Goal: Information Seeking & Learning: Learn about a topic

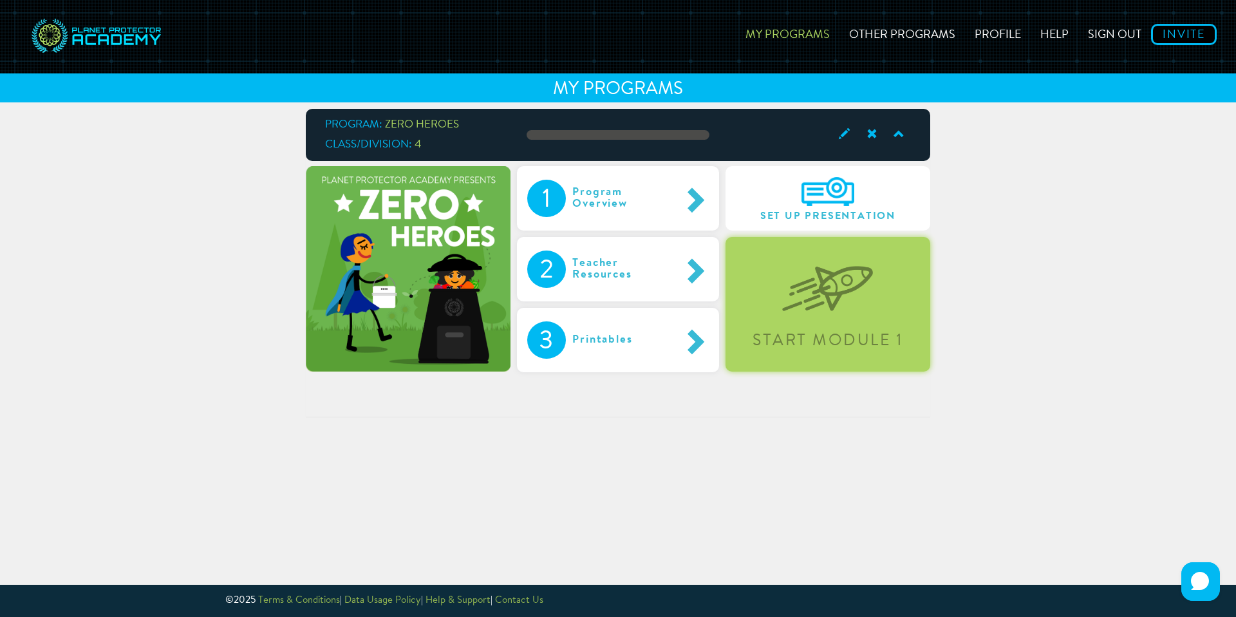
click at [801, 321] on div "Start Module 1" at bounding box center [827, 304] width 205 height 135
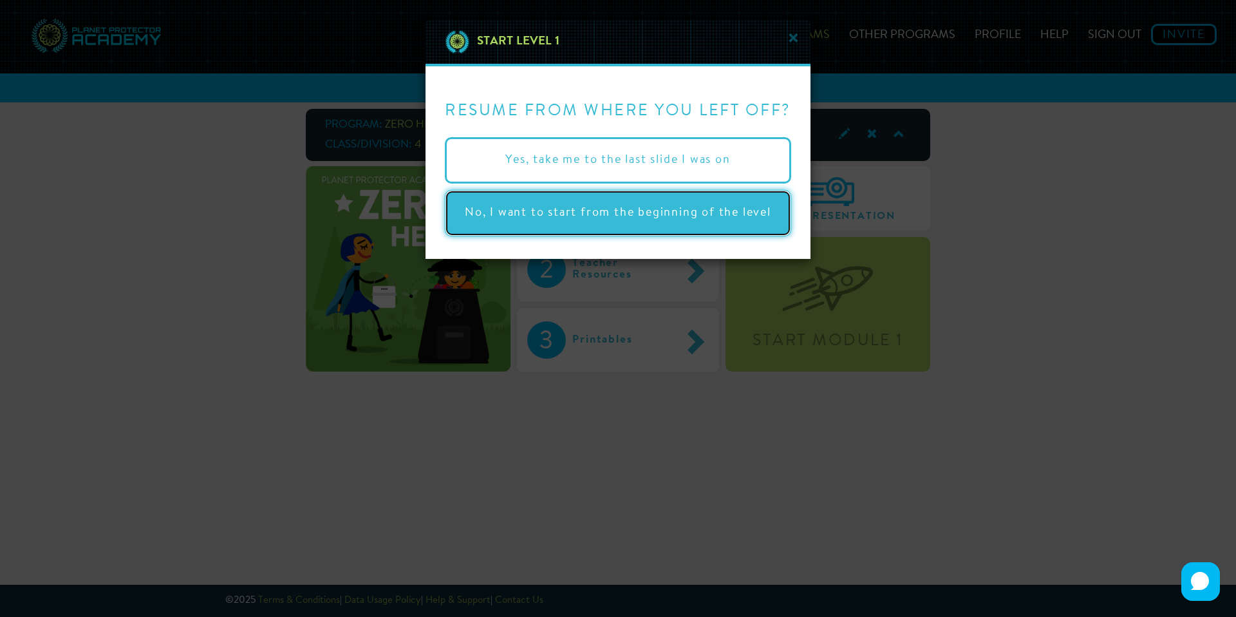
click at [731, 220] on button "No, I want to start from the beginning of the level" at bounding box center [618, 213] width 346 height 46
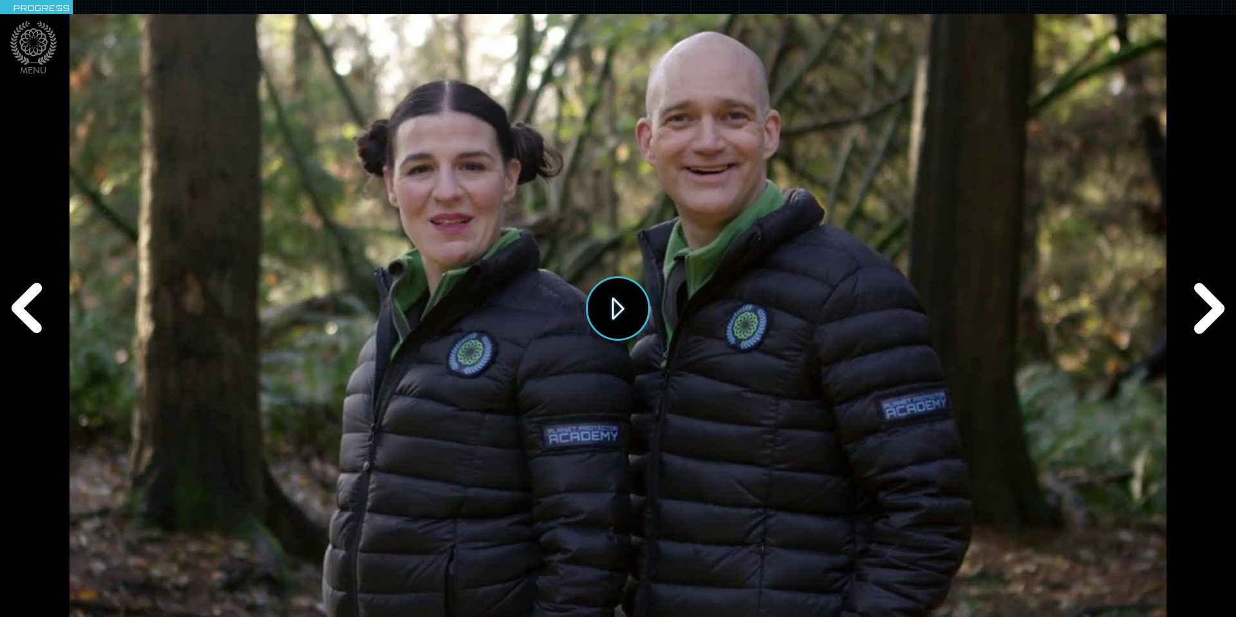
click at [626, 328] on button "Play" at bounding box center [618, 308] width 64 height 64
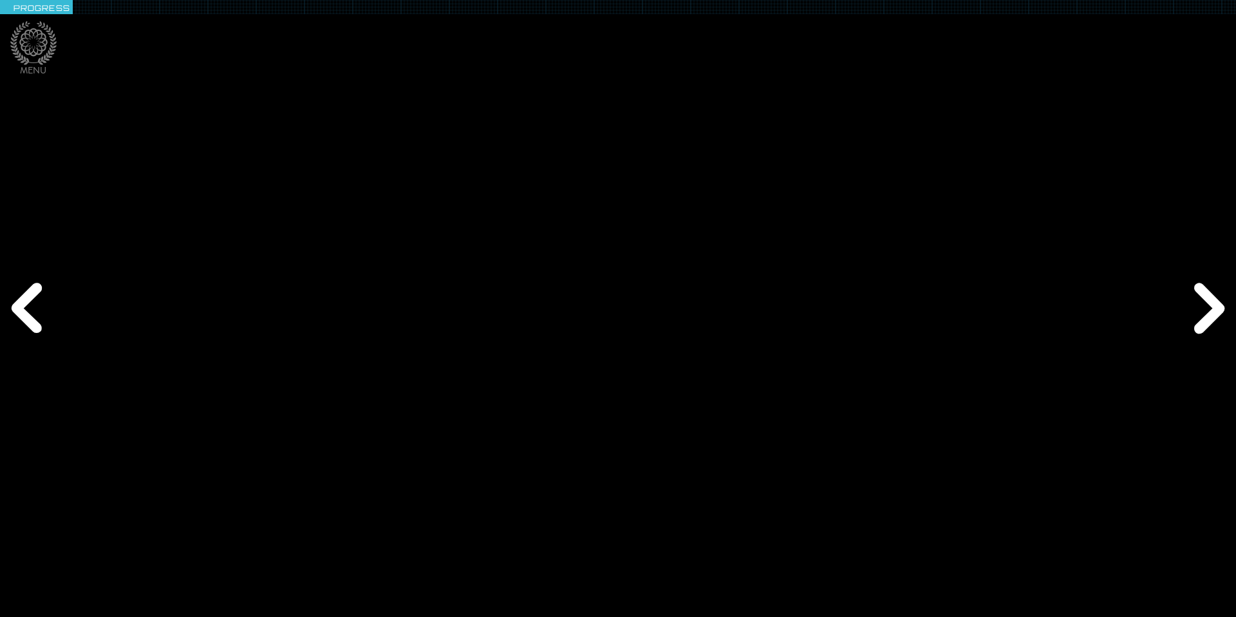
click at [816, 312] on div "Next" at bounding box center [1206, 308] width 59 height 185
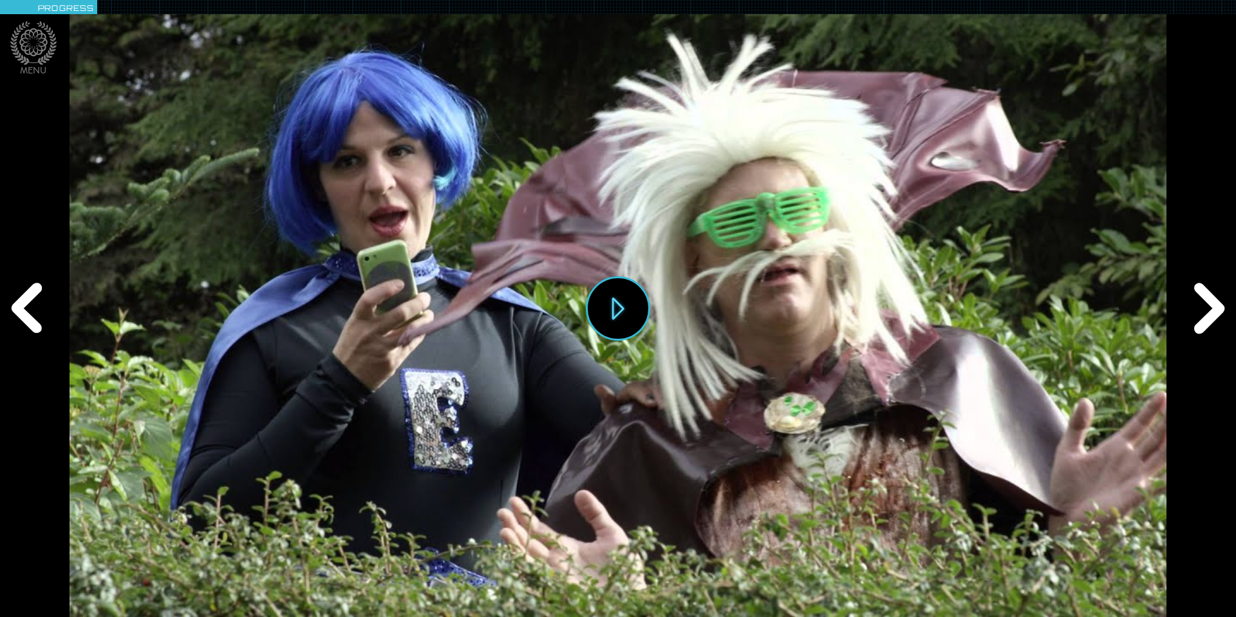
click at [590, 288] on div "Play" at bounding box center [618, 308] width 64 height 71
click at [816, 297] on div "Next" at bounding box center [1206, 308] width 59 height 185
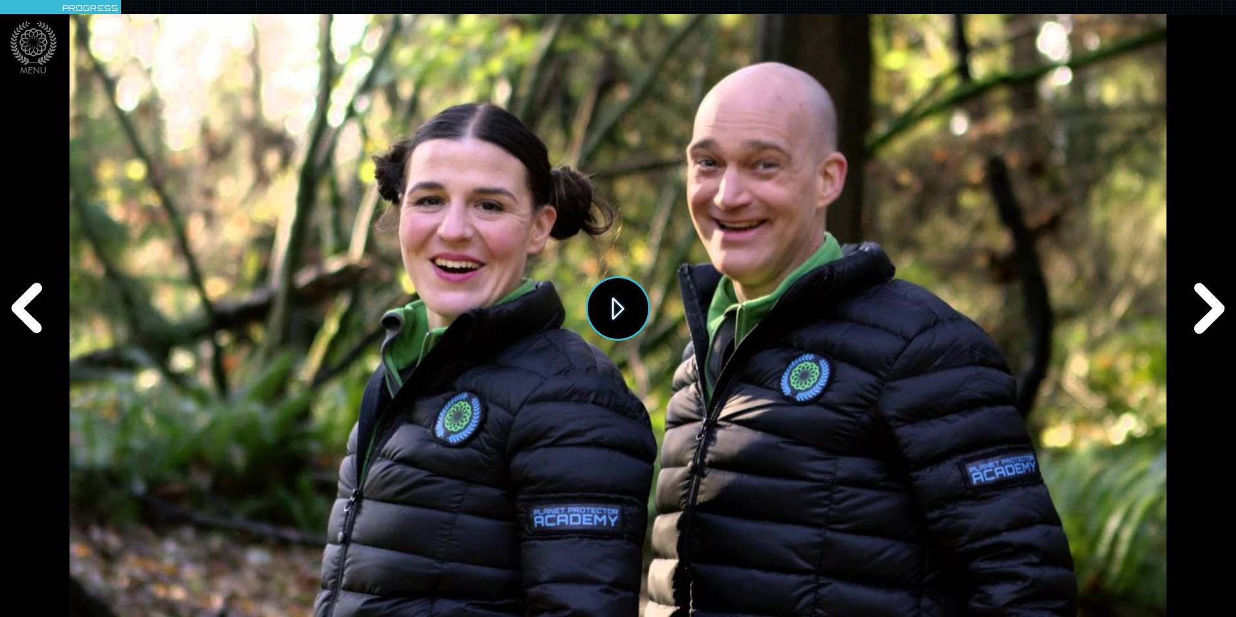
click at [645, 295] on button "Play" at bounding box center [618, 308] width 64 height 64
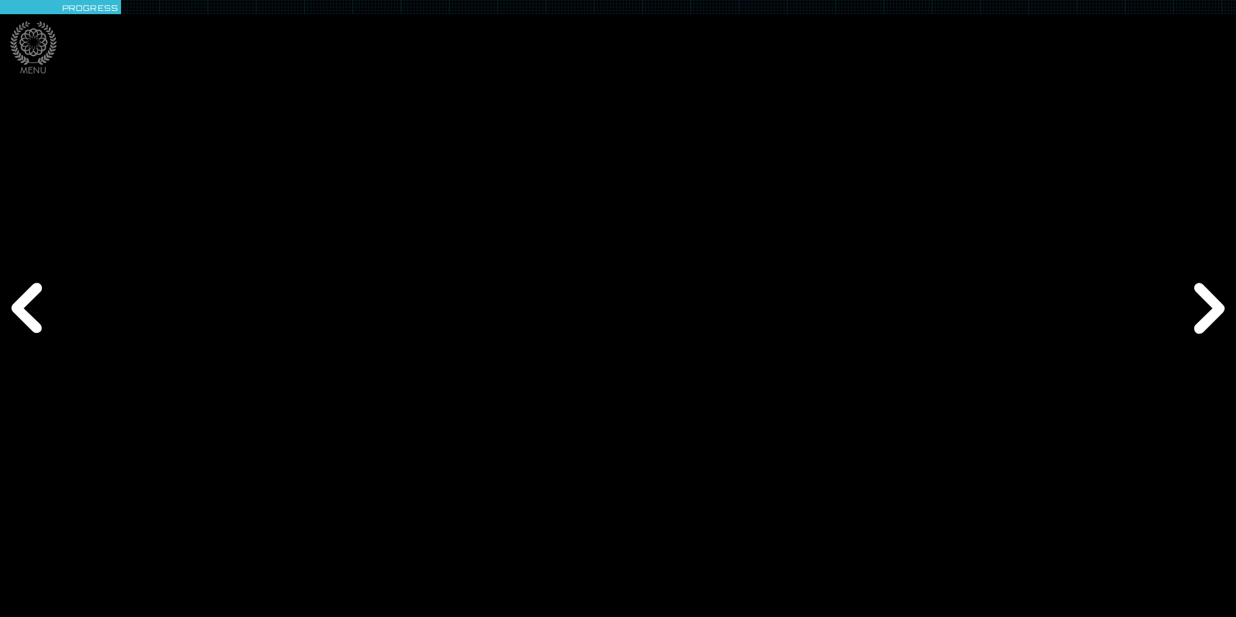
drag, startPoint x: 1218, startPoint y: 313, endPoint x: 1228, endPoint y: 194, distance: 119.5
click at [816, 194] on div "Menu Scores Extras Modules Exit Hide Progress Previous Next Play" at bounding box center [618, 308] width 1236 height 617
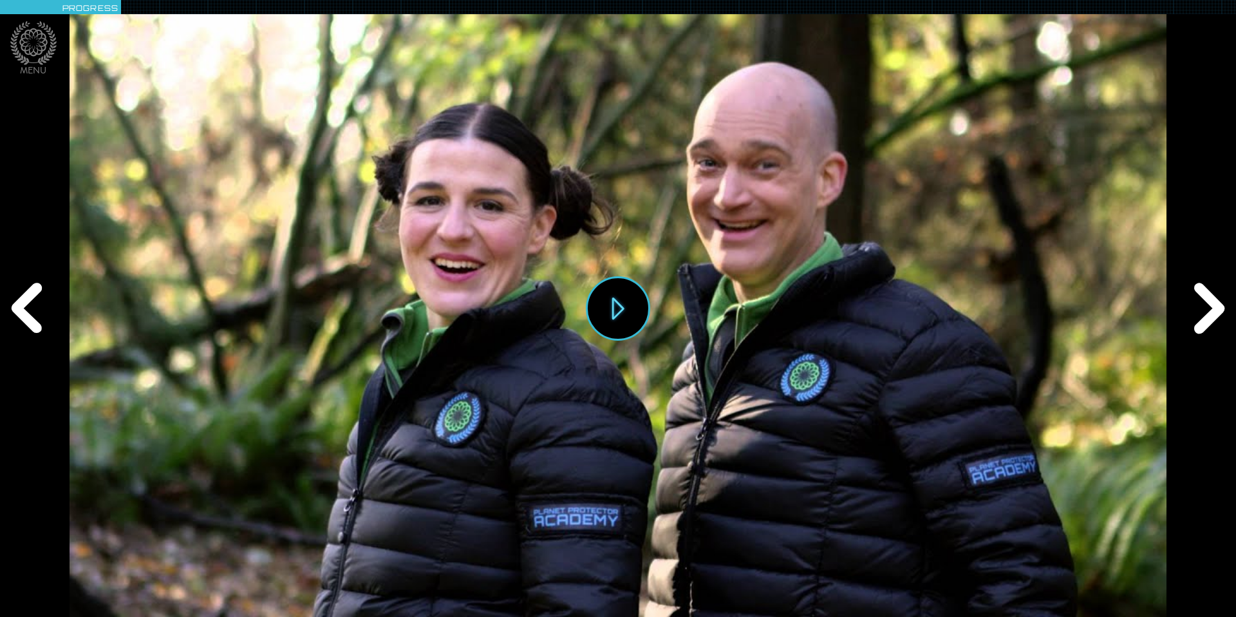
click at [816, 303] on div "Next" at bounding box center [1206, 308] width 59 height 185
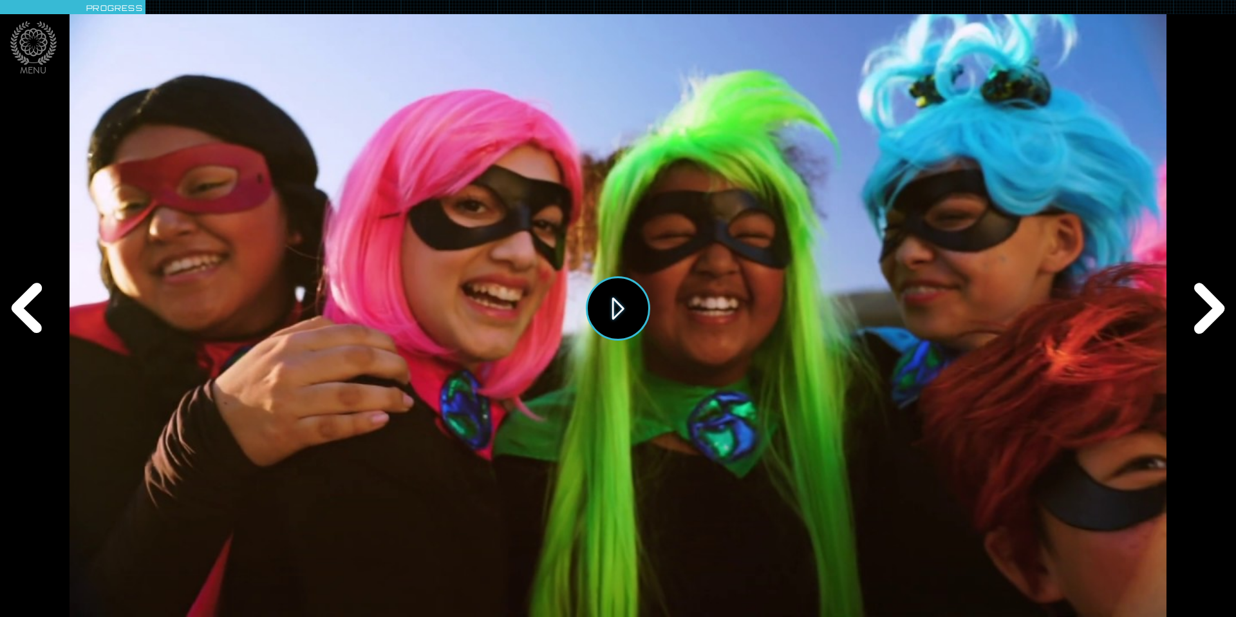
click at [624, 302] on button "Play" at bounding box center [618, 308] width 64 height 64
click at [816, 311] on div "Next" at bounding box center [1206, 308] width 59 height 185
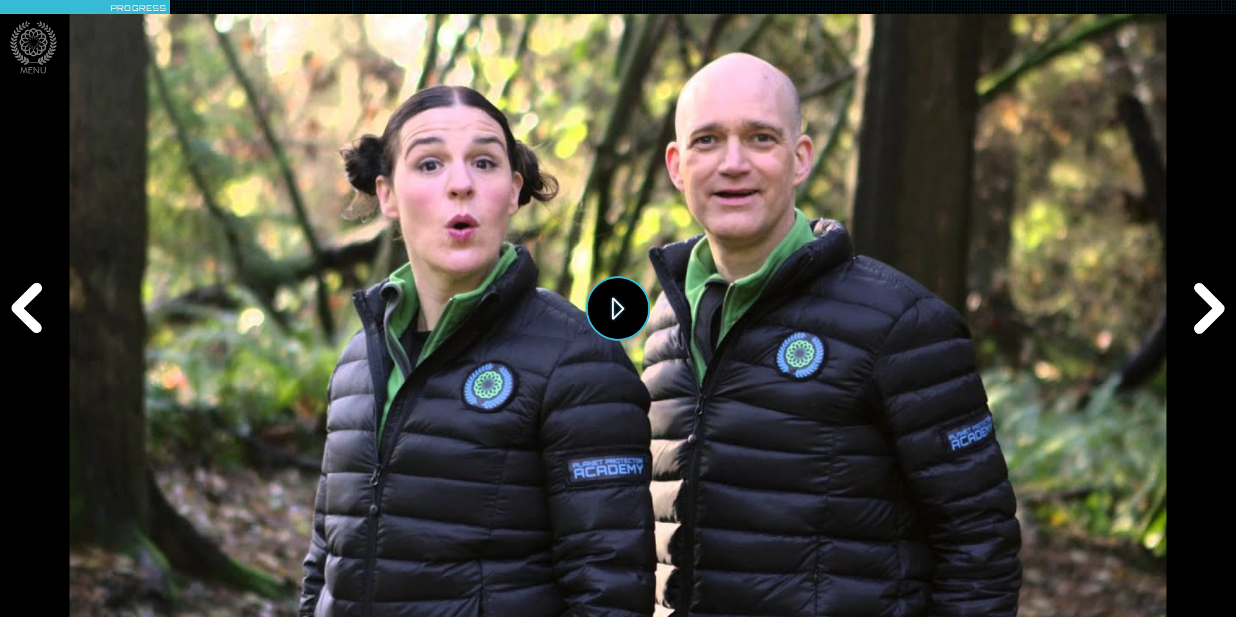
click at [640, 306] on button "Play" at bounding box center [618, 308] width 64 height 64
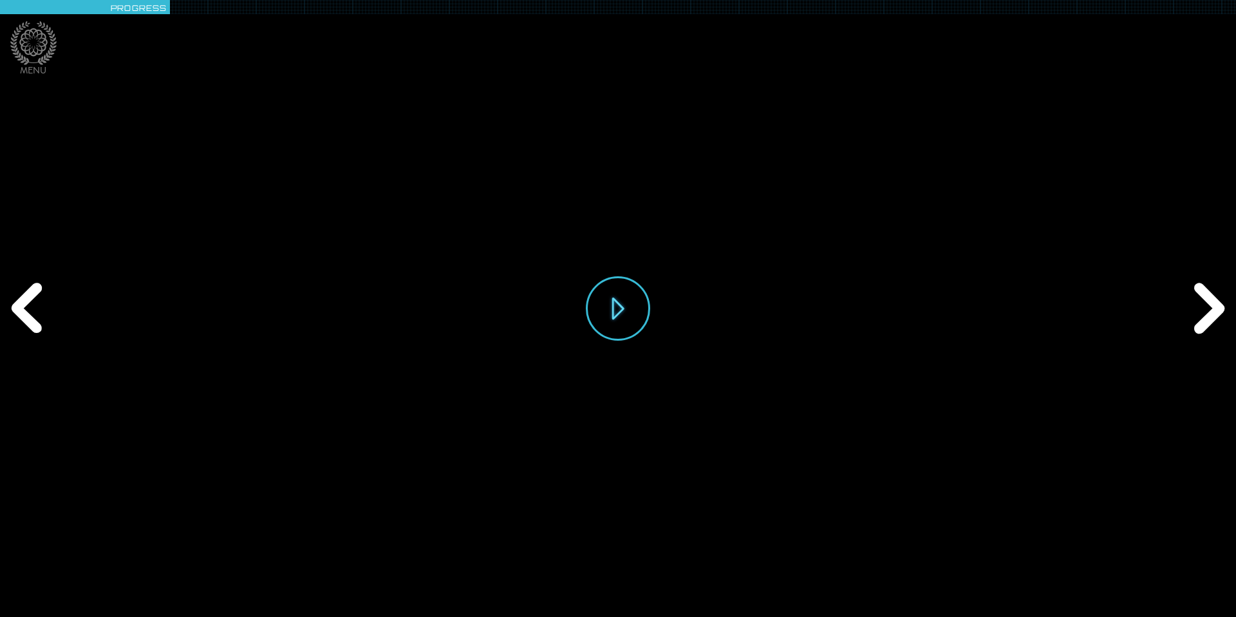
click at [733, 333] on div "Play" at bounding box center [618, 308] width 1096 height 617
click at [816, 324] on div "Play" at bounding box center [618, 308] width 1096 height 617
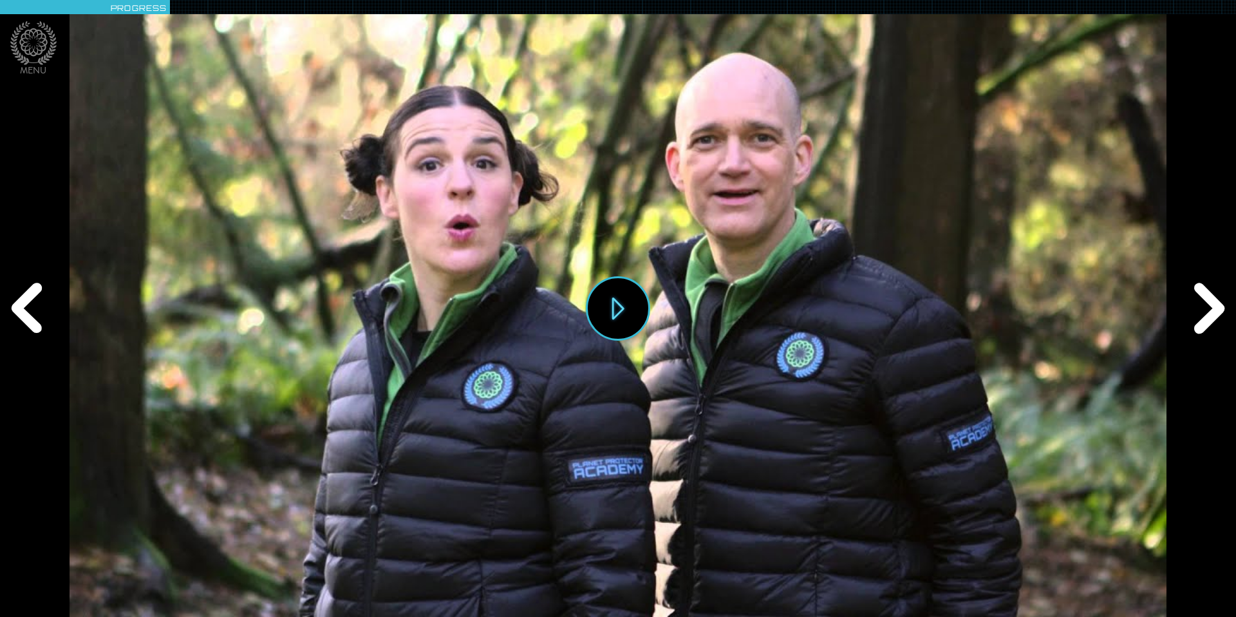
click at [816, 297] on div "Next" at bounding box center [1206, 308] width 59 height 185
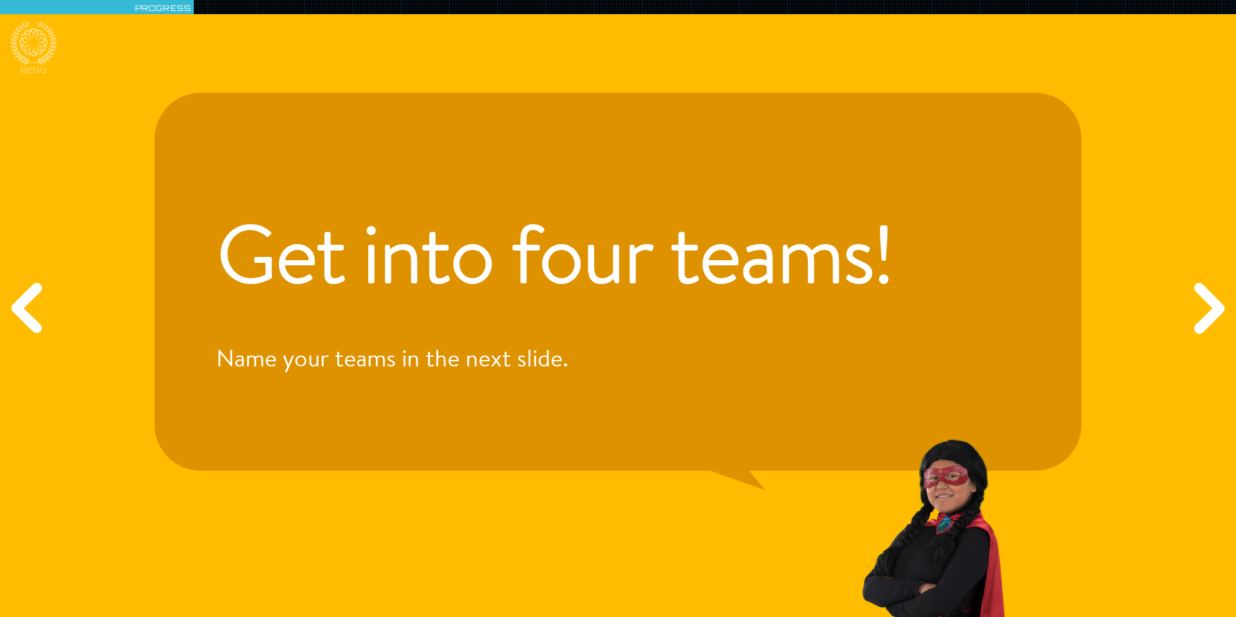
click at [816, 307] on div "Next" at bounding box center [1206, 308] width 59 height 185
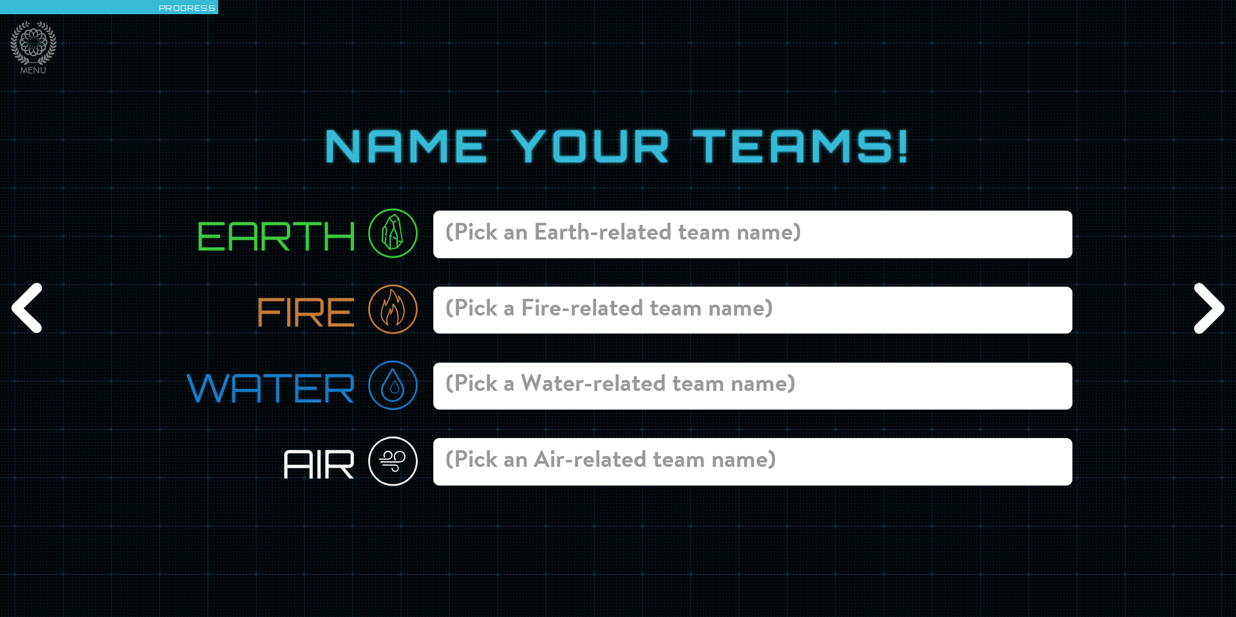
click at [615, 247] on input at bounding box center [752, 234] width 639 height 48
click at [516, 229] on input at bounding box center [752, 234] width 639 height 48
type input "The Rocks"
click at [523, 312] on input at bounding box center [752, 310] width 639 height 48
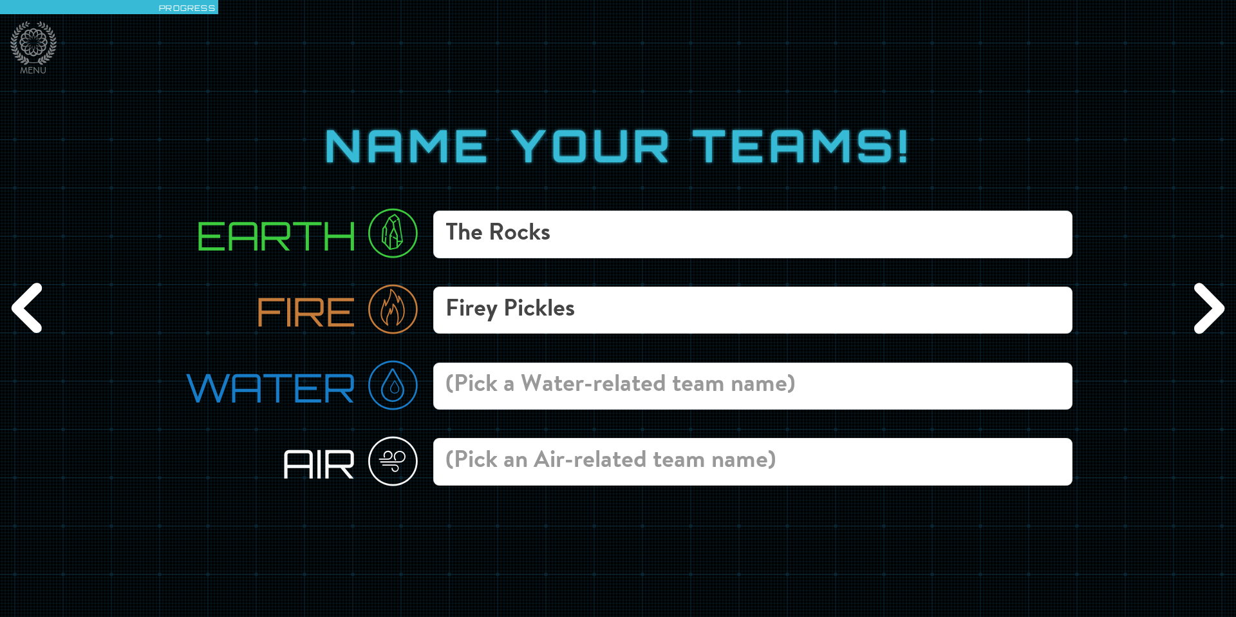
click at [469, 302] on input "Firey Pickles" at bounding box center [752, 310] width 639 height 48
click at [481, 308] on input "Firey Pickles" at bounding box center [752, 310] width 639 height 48
click at [469, 311] on input "Firey Pickles" at bounding box center [752, 310] width 639 height 48
click at [495, 313] on input "Fierey Pickles" at bounding box center [752, 310] width 639 height 48
type input "Fiery Pickles"
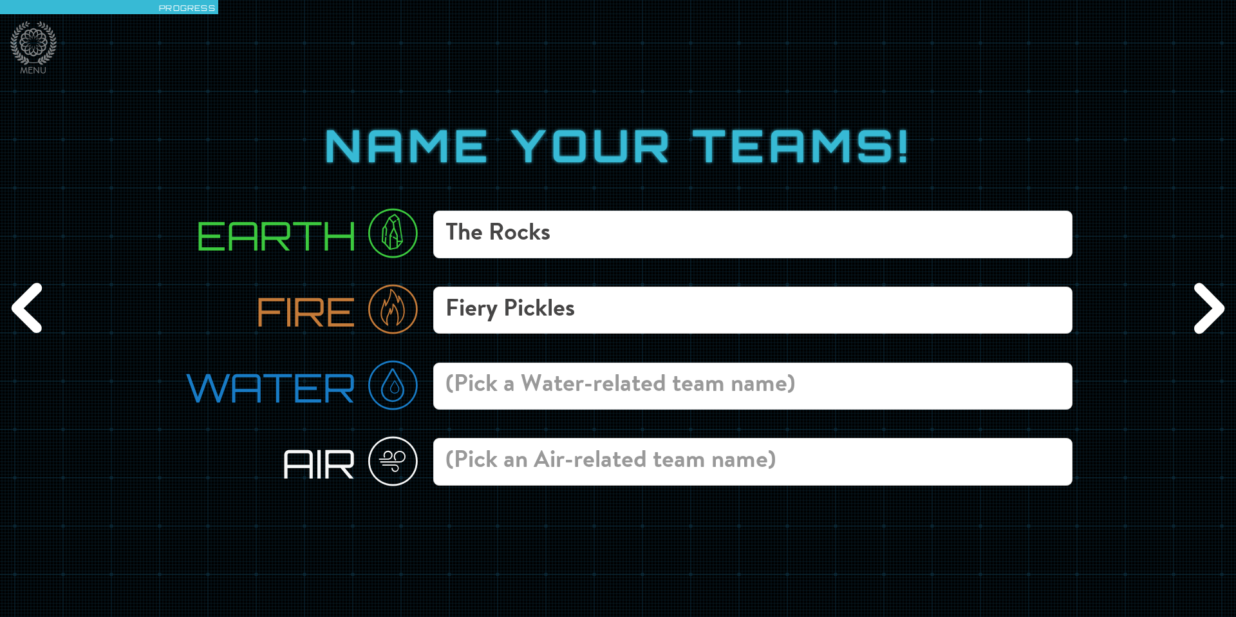
click at [510, 370] on input at bounding box center [752, 386] width 639 height 48
type input "Tuna"
click at [514, 462] on input at bounding box center [752, 462] width 639 height 48
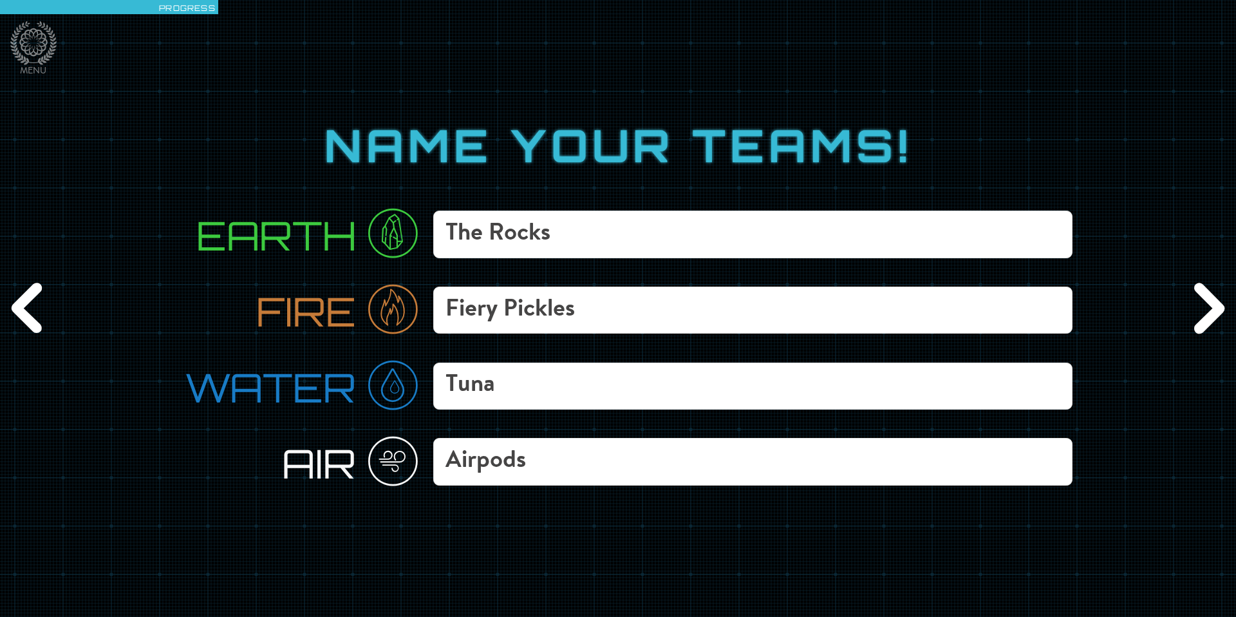
type input "Airpods"
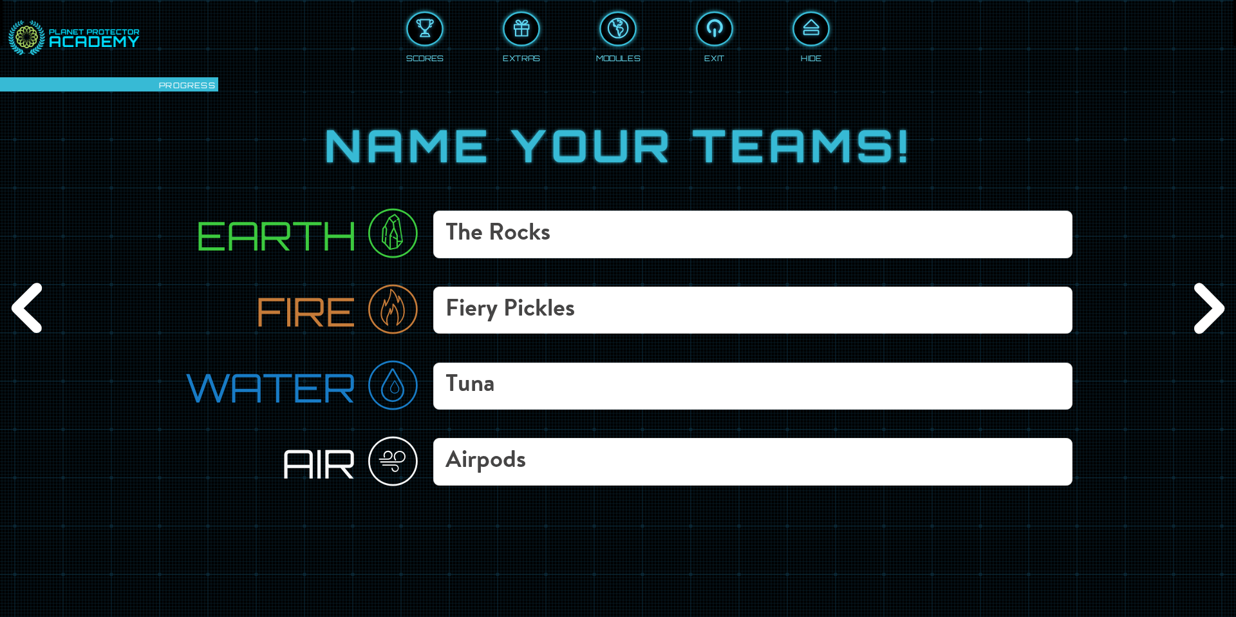
click at [816, 302] on div "Next" at bounding box center [1206, 308] width 59 height 185
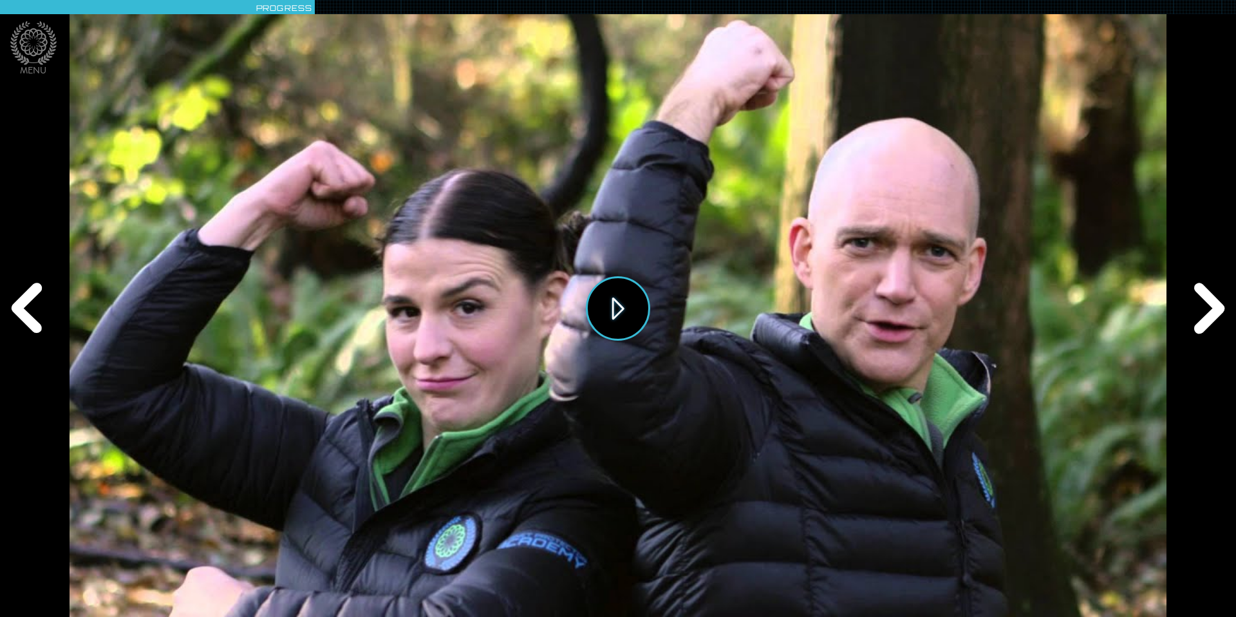
click at [641, 288] on button "Play" at bounding box center [618, 308] width 64 height 64
click at [816, 295] on div "Next" at bounding box center [1206, 308] width 59 height 185
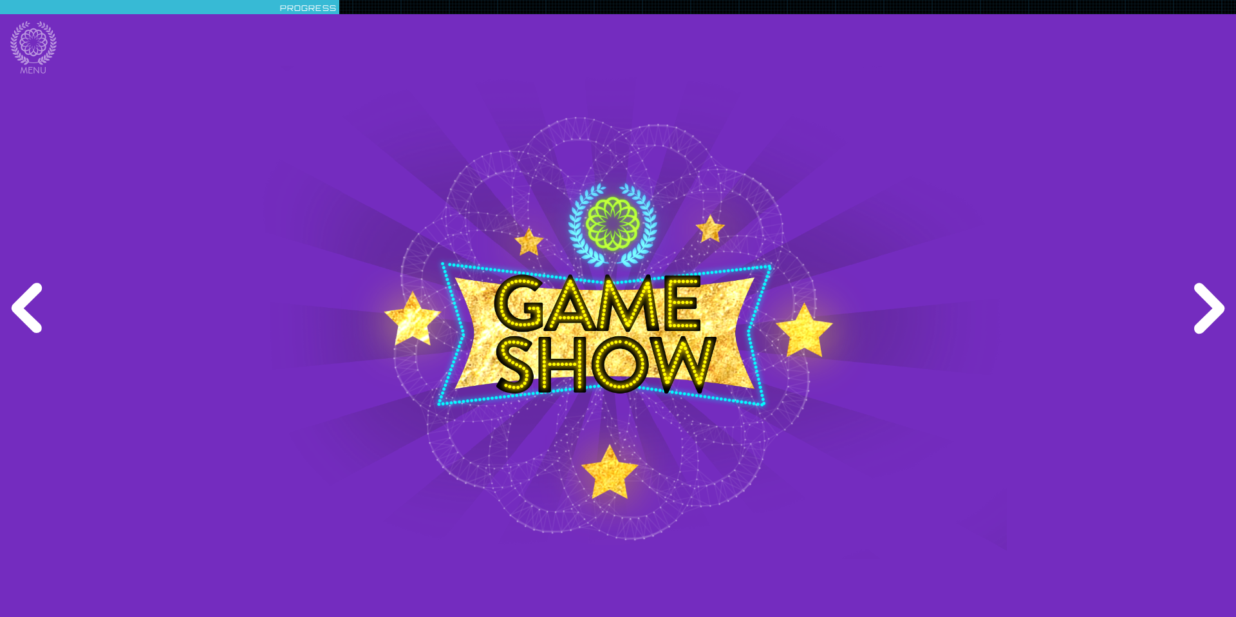
click at [816, 295] on div "Next" at bounding box center [1206, 308] width 59 height 185
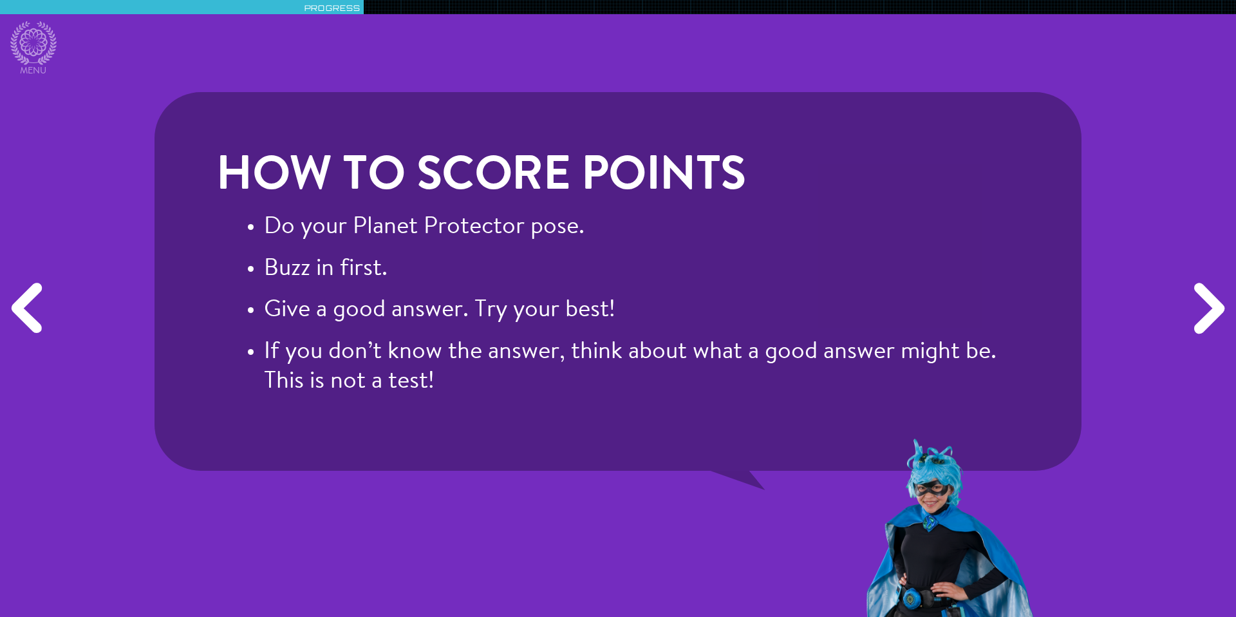
click at [816, 295] on div "Next" at bounding box center [1206, 308] width 59 height 185
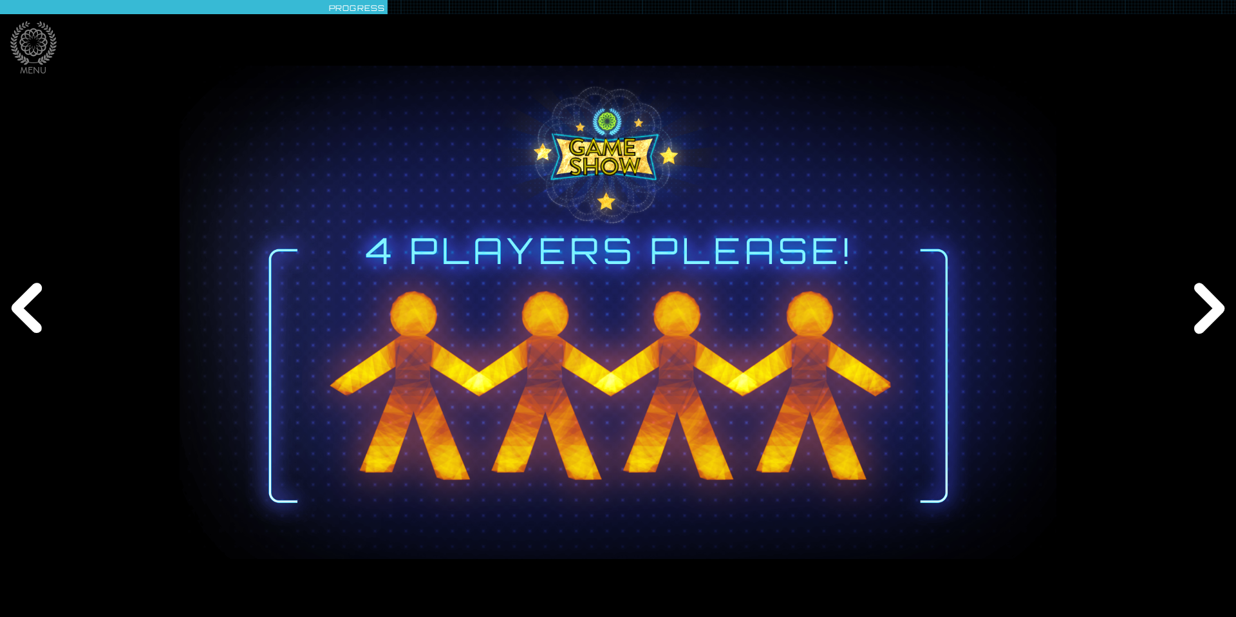
click at [816, 295] on div "Next" at bounding box center [1206, 308] width 59 height 185
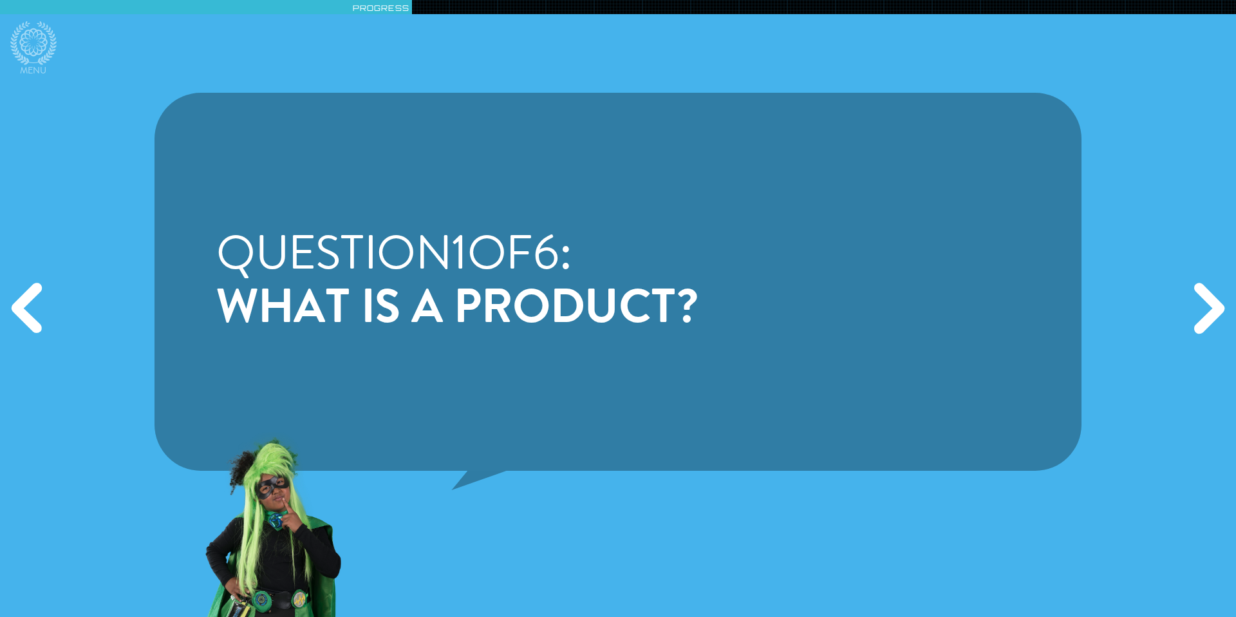
click at [816, 329] on div "Question 1 of 6 : What is a product?" at bounding box center [617, 282] width 927 height 378
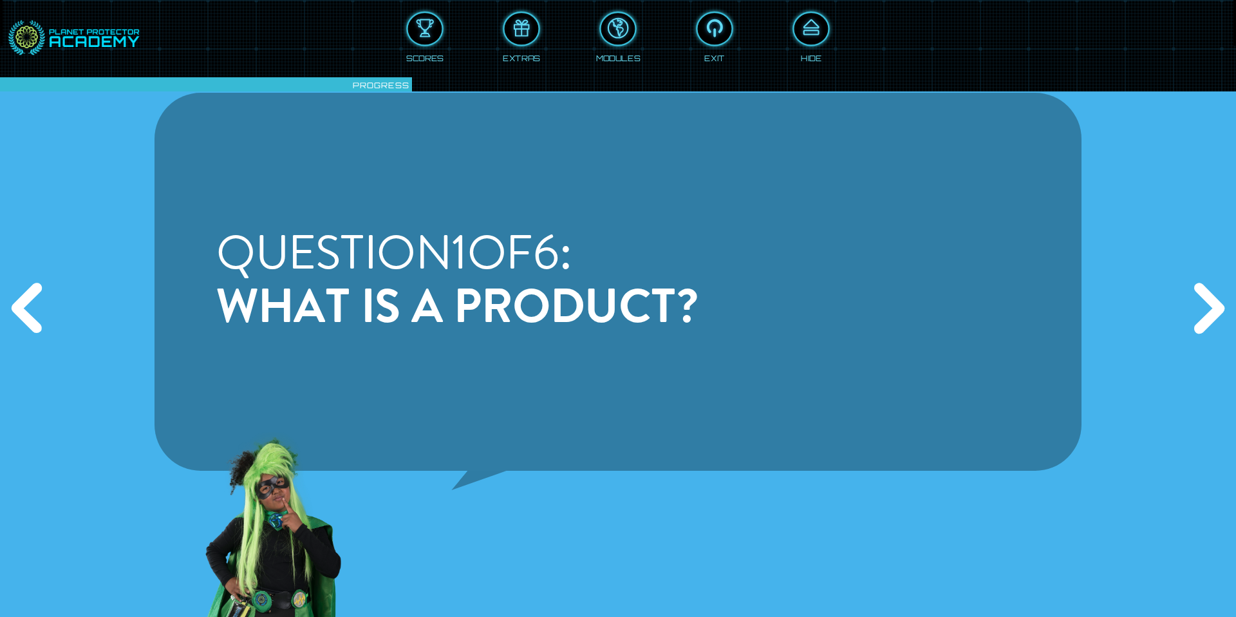
click at [816, 315] on div "Next" at bounding box center [1206, 308] width 59 height 185
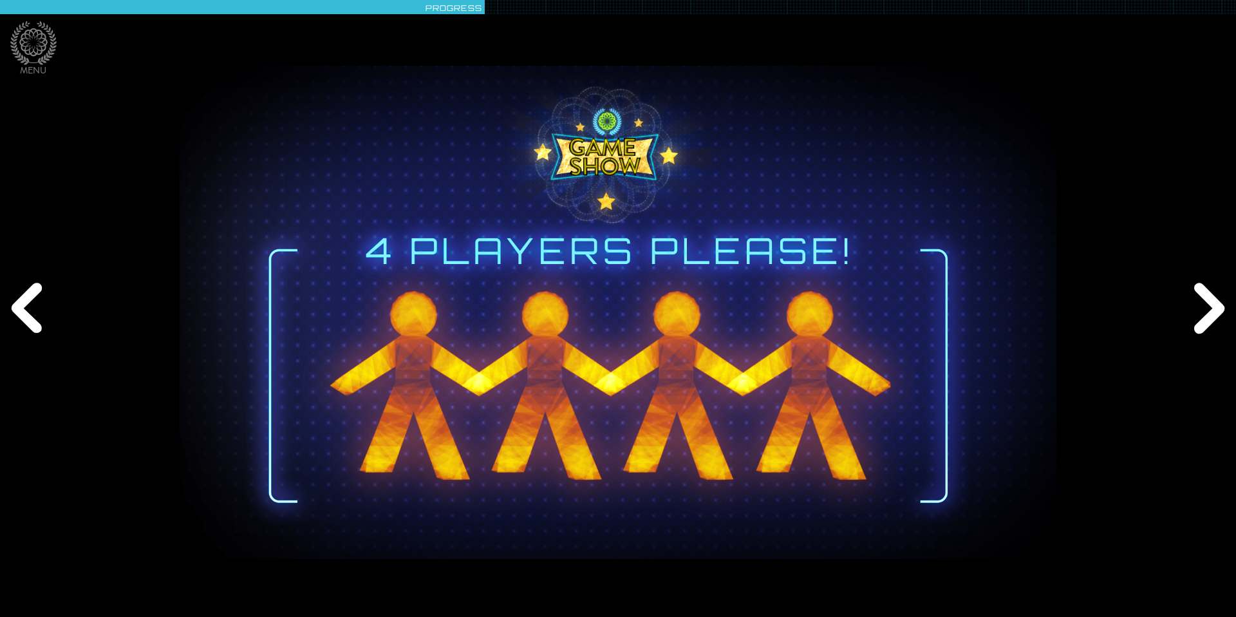
click at [593, 265] on img at bounding box center [618, 312] width 989 height 493
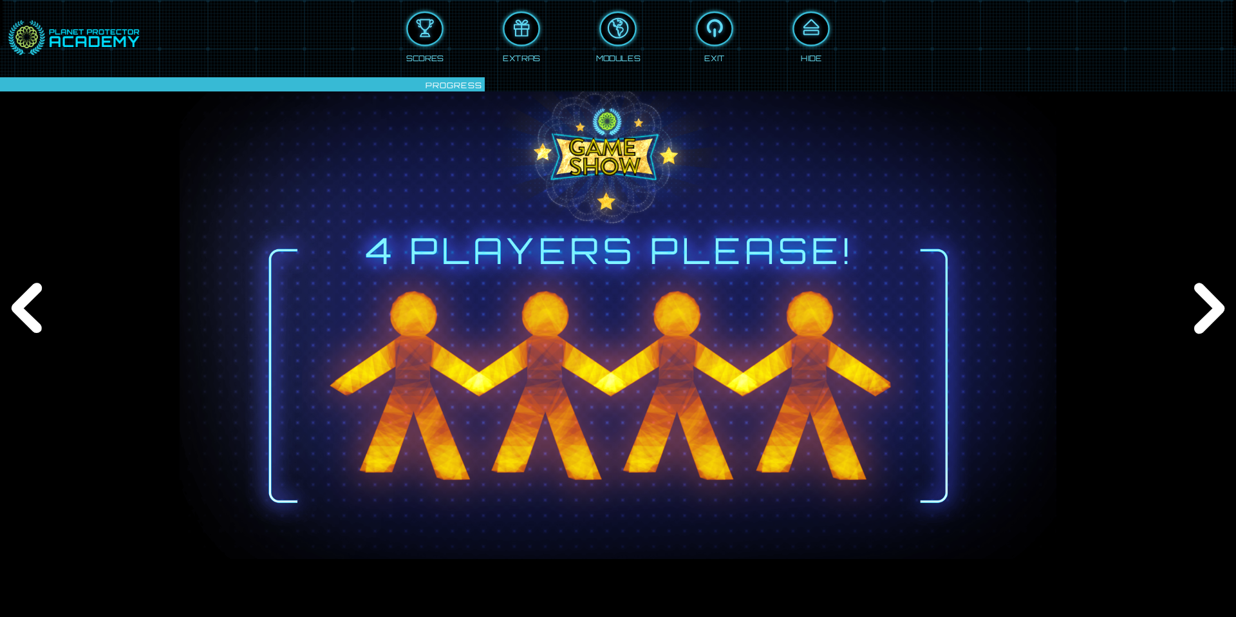
click at [409, 51] on div "Scores" at bounding box center [424, 57] width 37 height 14
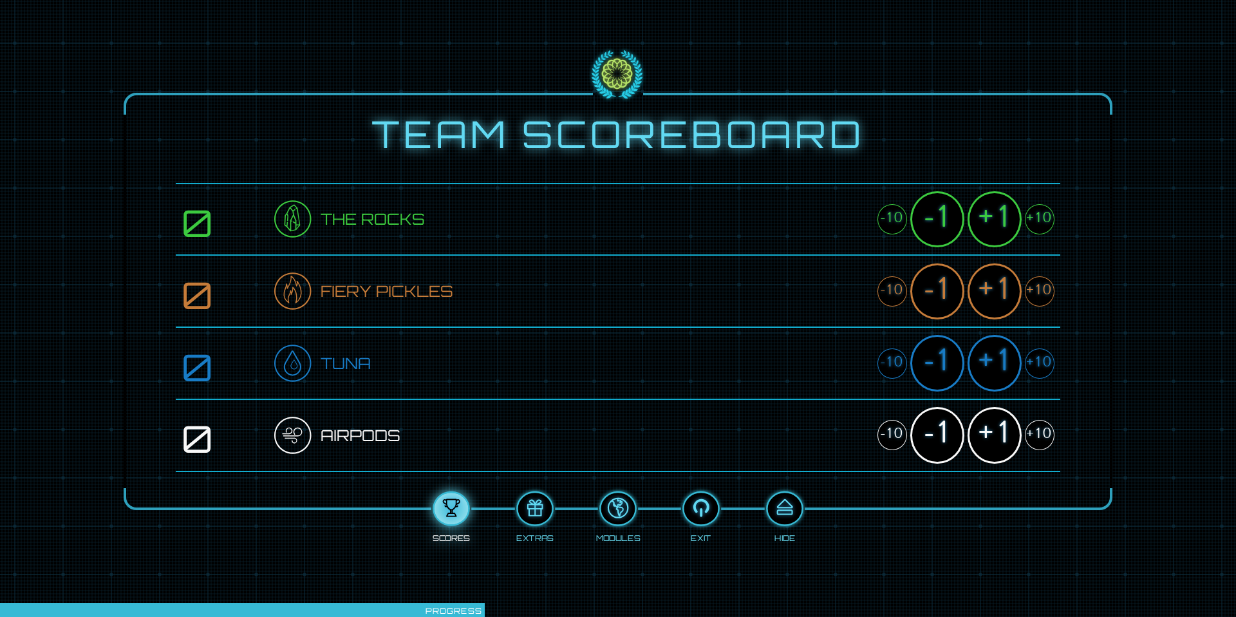
click at [816, 221] on div "+1" at bounding box center [994, 219] width 54 height 56
click at [816, 280] on div "+1" at bounding box center [994, 291] width 54 height 56
click at [816, 364] on div "+1" at bounding box center [994, 363] width 54 height 56
click at [816, 424] on div "+1" at bounding box center [994, 435] width 54 height 56
click at [794, 474] on div at bounding box center [784, 509] width 34 height 26
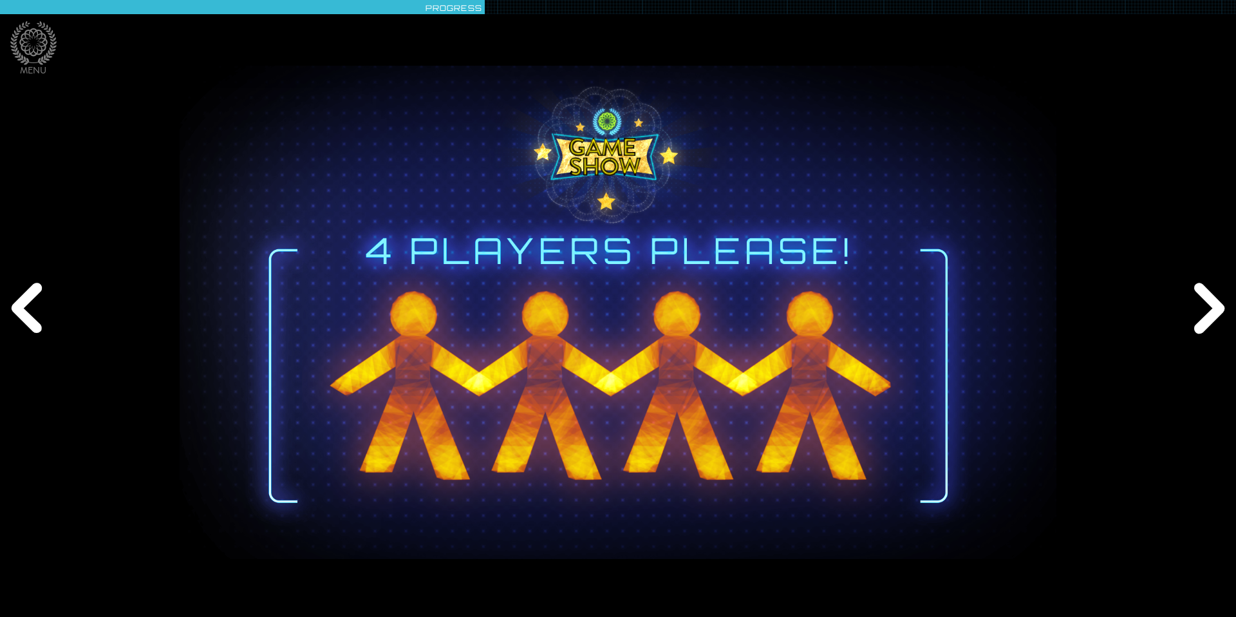
click at [816, 322] on div "Next" at bounding box center [1206, 308] width 59 height 185
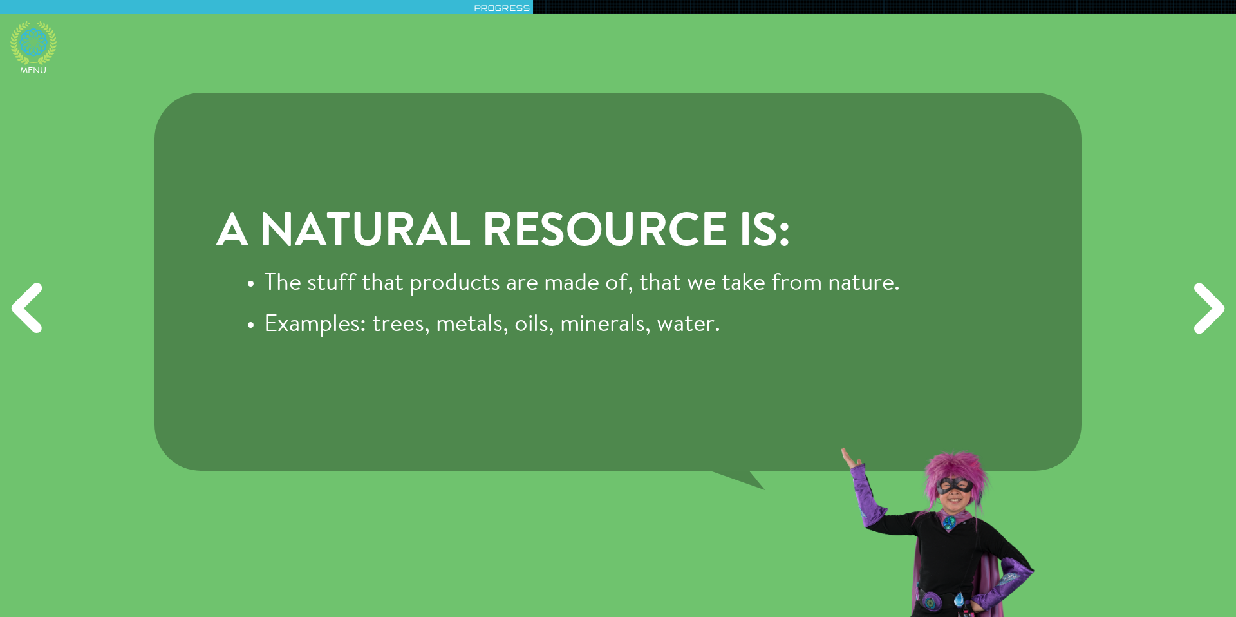
click at [21, 49] on icon at bounding box center [33, 43] width 46 height 44
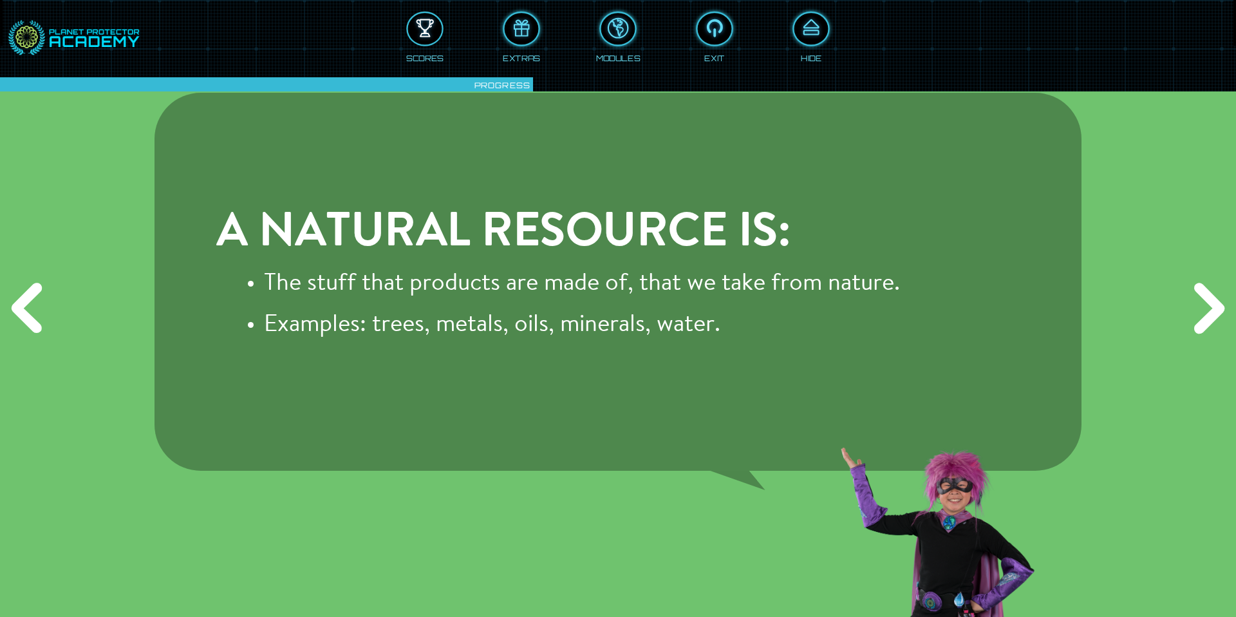
click at [442, 27] on button at bounding box center [424, 28] width 37 height 35
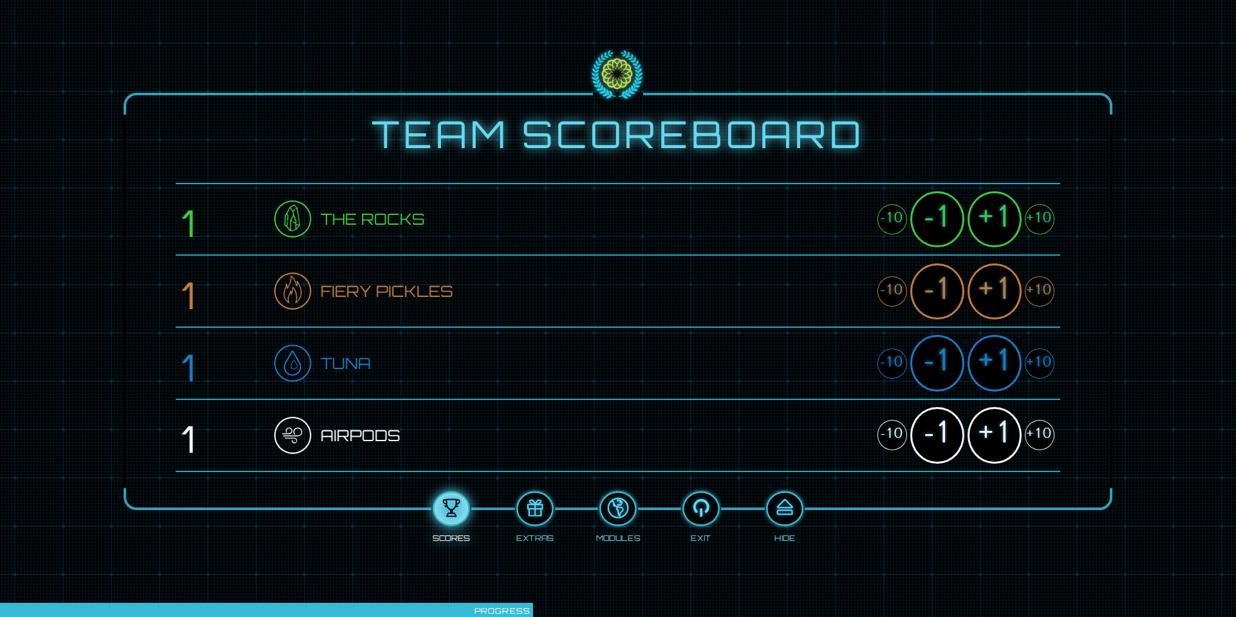
click at [816, 230] on div "+1" at bounding box center [994, 219] width 54 height 56
click at [816, 284] on div "+1" at bounding box center [994, 291] width 54 height 56
click at [816, 355] on div "+1" at bounding box center [994, 363] width 54 height 56
click at [816, 440] on div "+1" at bounding box center [994, 435] width 54 height 56
click at [788, 474] on div at bounding box center [784, 509] width 34 height 26
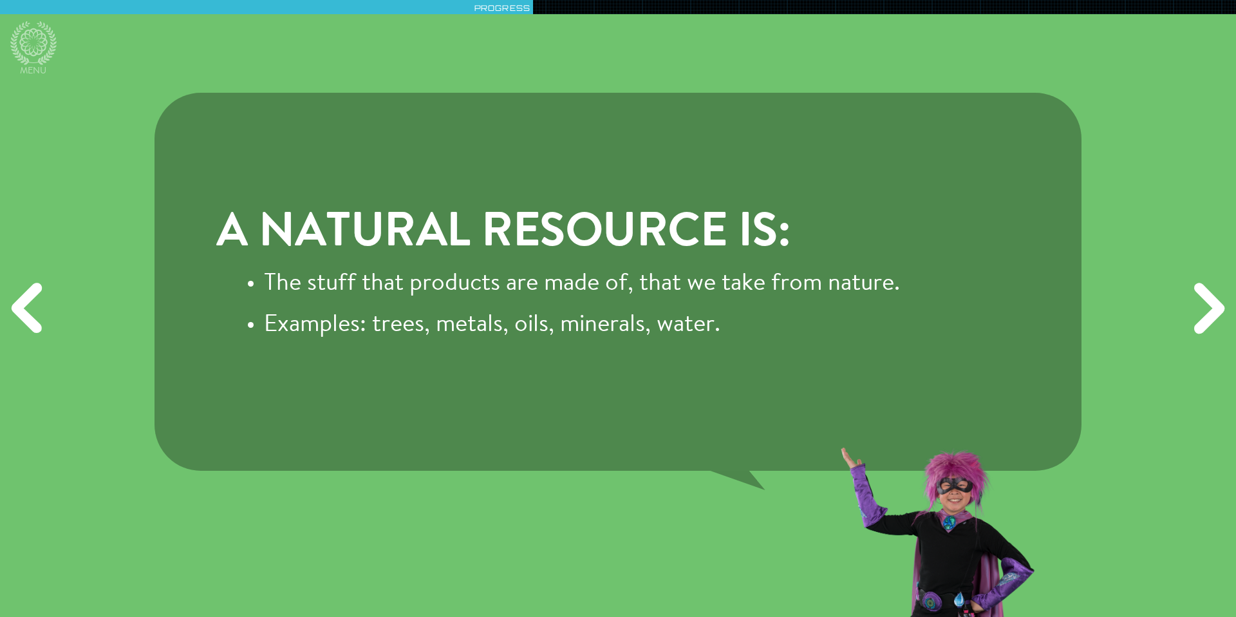
click at [816, 308] on div "Next" at bounding box center [1206, 308] width 59 height 185
